Goal: Information Seeking & Learning: Learn about a topic

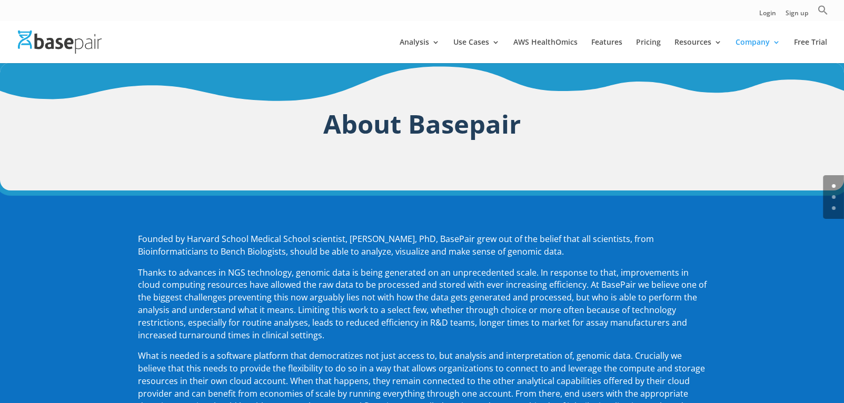
click at [634, 41] on li "Features" at bounding box center [613, 50] width 43 height 25
click at [642, 41] on link "Pricing" at bounding box center [648, 50] width 25 height 25
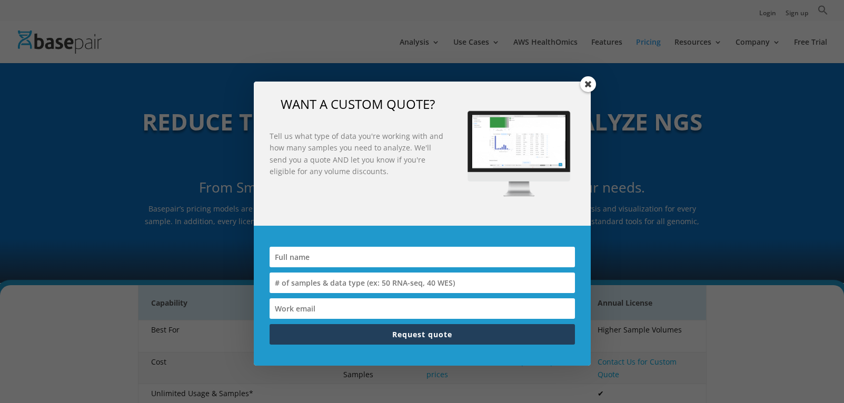
click at [609, 38] on div "WANT A CUSTOM QUOTE? Tell us what type of data you're working with and how many…" at bounding box center [422, 201] width 844 height 403
click at [587, 84] on span at bounding box center [588, 84] width 16 height 16
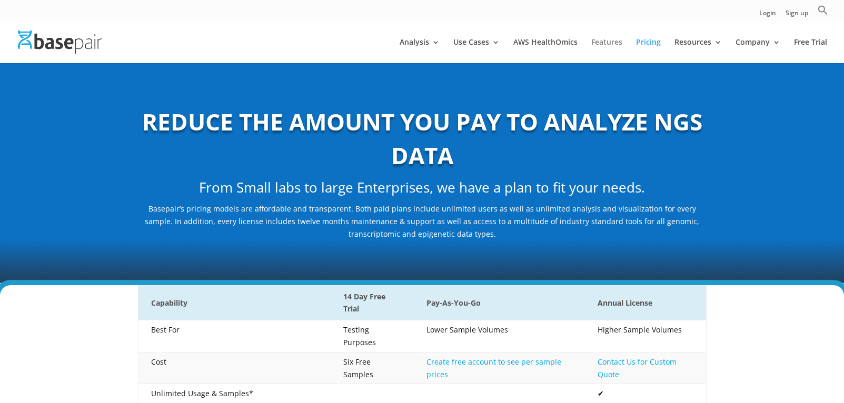
click at [605, 43] on link "Features" at bounding box center [607, 50] width 31 height 25
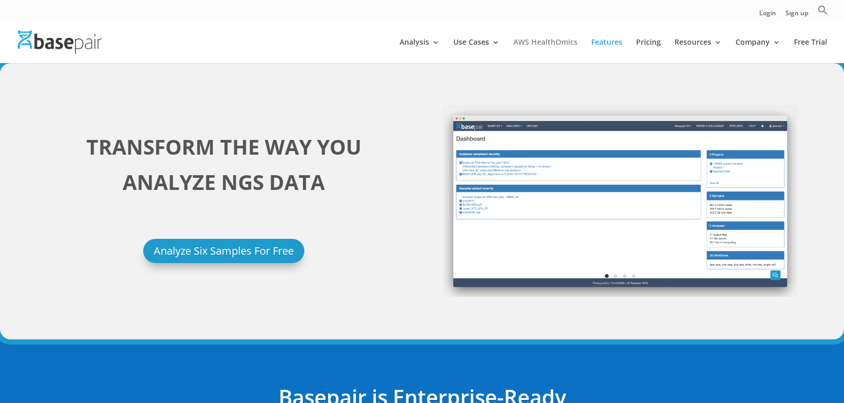
click at [550, 43] on link "AWS HealthOmics" at bounding box center [546, 50] width 64 height 25
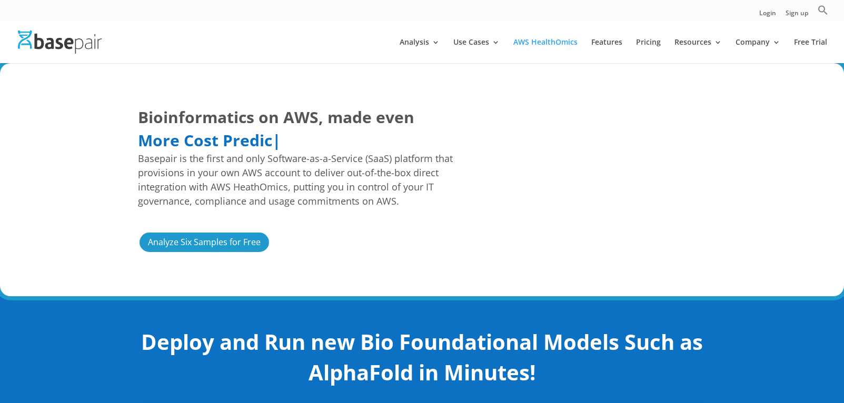
click at [336, 89] on div "Bioinformatics on AWS, made even Easier Faster More Cost Predictable More Cost …" at bounding box center [422, 179] width 844 height 233
